Goal: Task Accomplishment & Management: Manage account settings

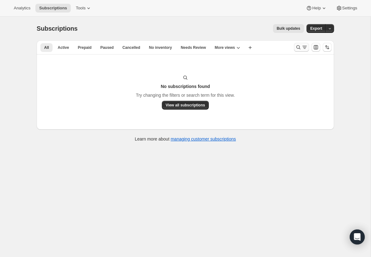
click at [295, 48] on icon "Search and filter results" at bounding box center [298, 47] width 6 height 6
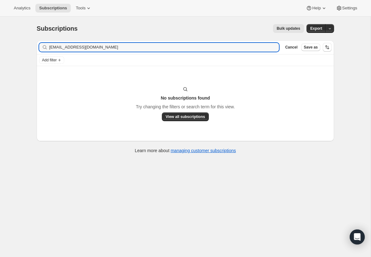
type input "[EMAIL_ADDRESS][DOMAIN_NAME]"
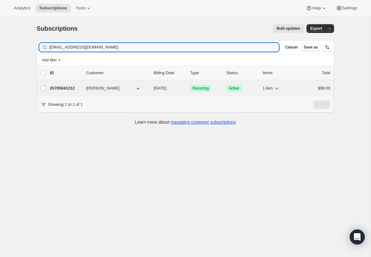
click at [56, 89] on p "25785041212" at bounding box center [65, 88] width 31 height 6
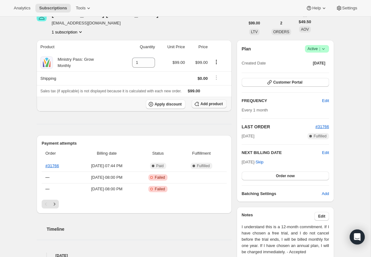
scroll to position [33, 0]
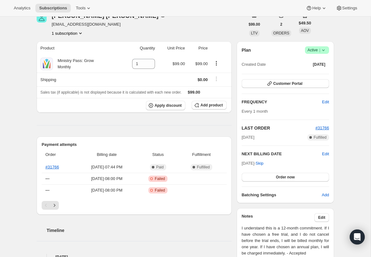
click at [327, 49] on span "Success Active |" at bounding box center [317, 50] width 24 height 8
click at [316, 75] on span "Cancel subscription" at bounding box center [314, 73] width 35 height 5
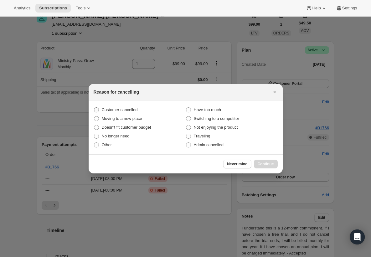
click at [119, 111] on span "Customer cancelled" at bounding box center [120, 109] width 36 height 5
click at [94, 108] on input "Customer cancelled" at bounding box center [94, 107] width 0 height 0
radio input "true"
click at [263, 161] on span "Continue" at bounding box center [265, 163] width 16 height 5
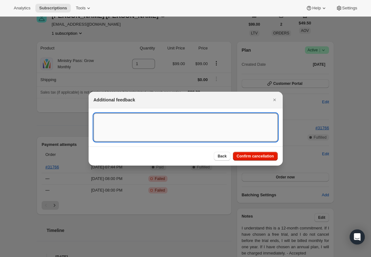
click at [215, 124] on textarea ":r2o:" at bounding box center [186, 127] width 184 height 28
type textarea "canceled on 8/13"
click at [253, 157] on span "Confirm cancellation" at bounding box center [254, 156] width 37 height 5
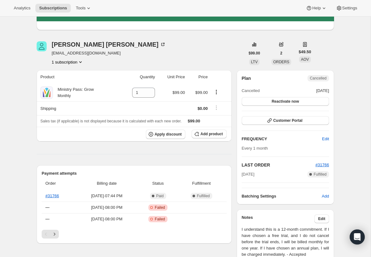
scroll to position [0, 0]
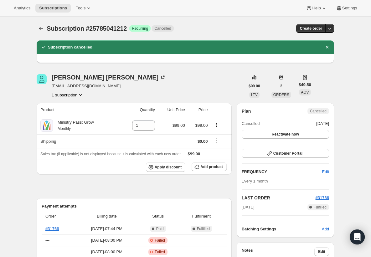
click at [47, 29] on span "Subscription #25785041212" at bounding box center [87, 28] width 80 height 7
click at [42, 29] on icon "Subscriptions" at bounding box center [41, 28] width 6 height 6
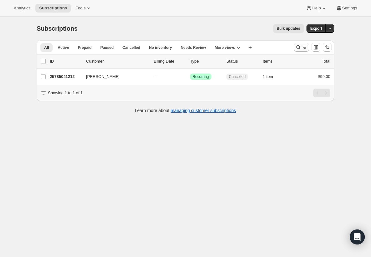
click at [302, 49] on icon "Search and filter results" at bounding box center [304, 47] width 6 height 6
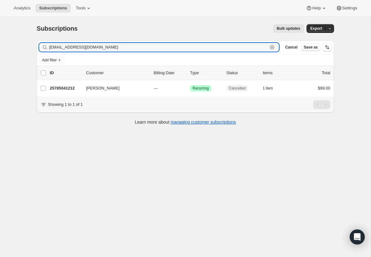
paste input "dwheat3000"
type input "[EMAIL_ADDRESS][DOMAIN_NAME]"
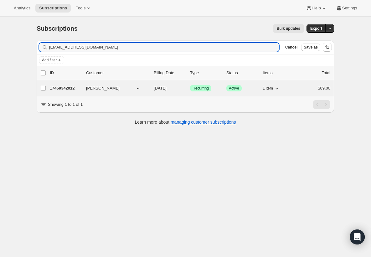
click at [62, 88] on p "17469342012" at bounding box center [65, 88] width 31 height 6
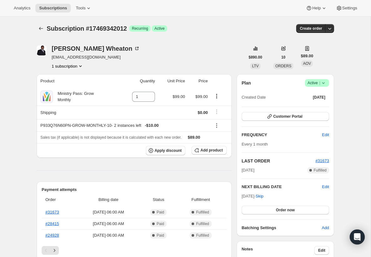
click at [325, 82] on icon at bounding box center [323, 83] width 6 height 6
click at [323, 104] on span "Cancel subscription" at bounding box center [314, 106] width 35 height 5
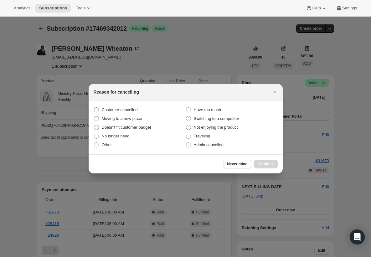
click at [133, 107] on span "Customer cancelled" at bounding box center [120, 109] width 36 height 5
click at [94, 107] on input "Customer cancelled" at bounding box center [94, 107] width 0 height 0
radio input "true"
click at [264, 165] on span "Continue" at bounding box center [265, 163] width 16 height 5
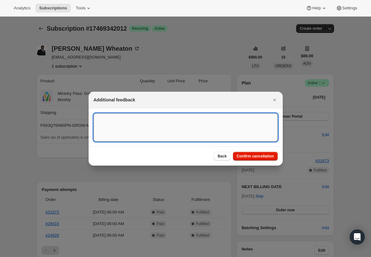
click at [197, 128] on textarea ":r9a:" at bounding box center [186, 127] width 184 height 28
type textarea "CANCELED 8/13"
click at [272, 154] on span "Confirm cancellation" at bounding box center [254, 156] width 37 height 5
